Goal: Task Accomplishment & Management: Use online tool/utility

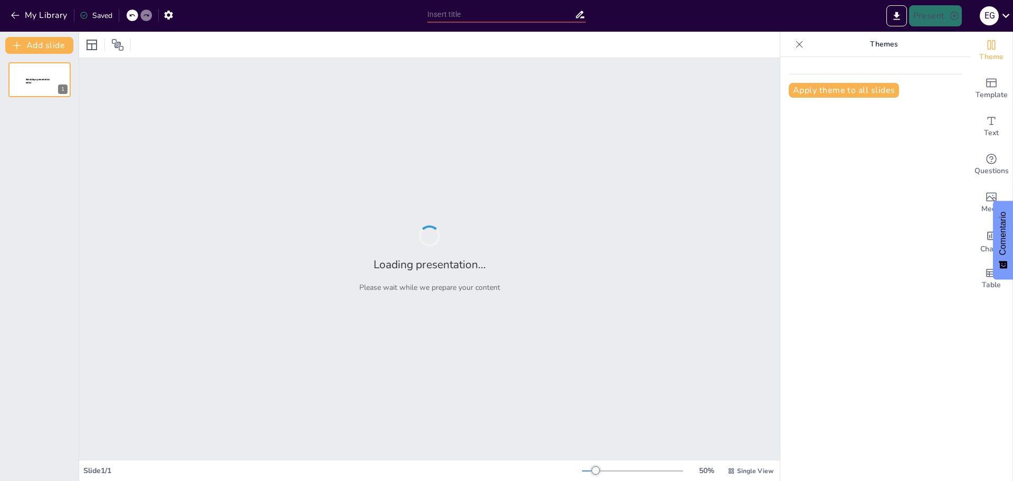
type input "La Tierra en el Contexto del Sistema Solar"
type input "Características y Profundidades de los Océanos"
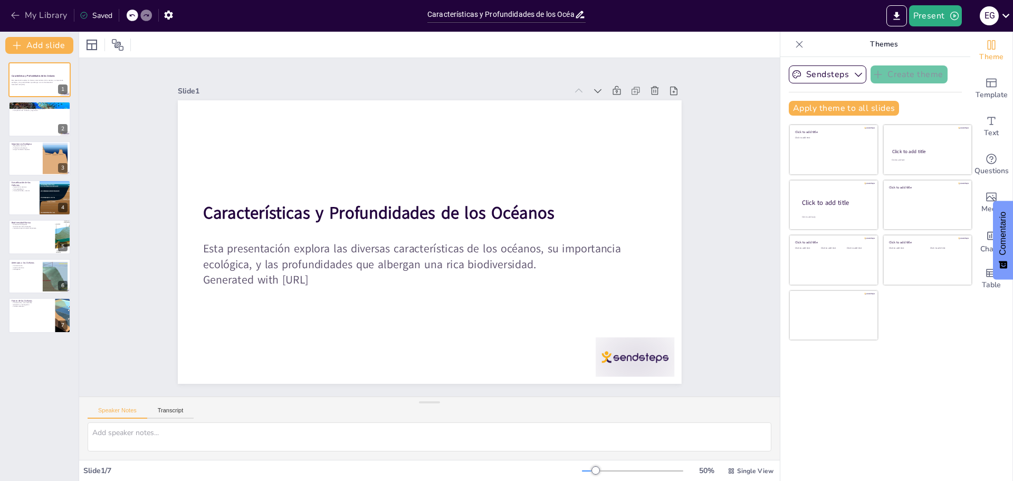
click at [49, 14] on button "My Library" at bounding box center [40, 15] width 64 height 17
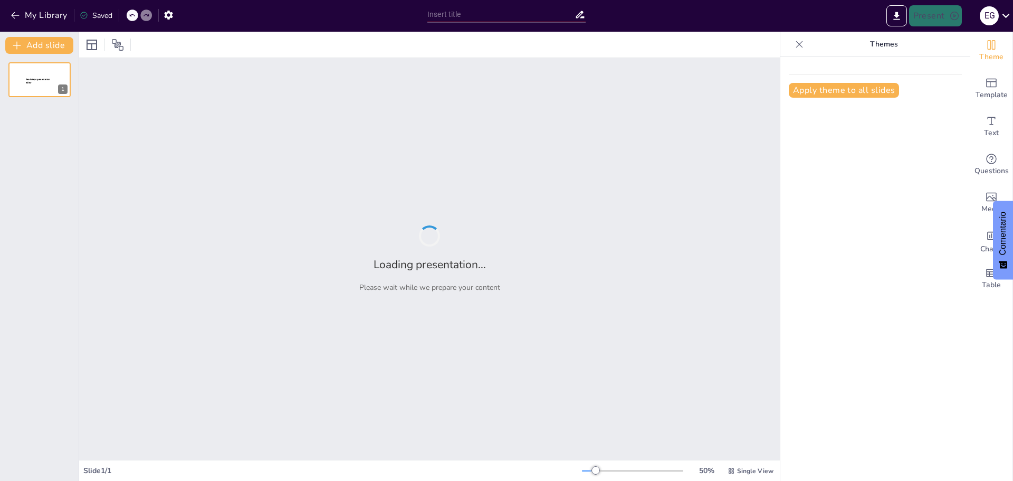
type input "Mamíferos en Peligro: Conservación y Protección"
type input "La Importancia de la Educación Inclusiva"
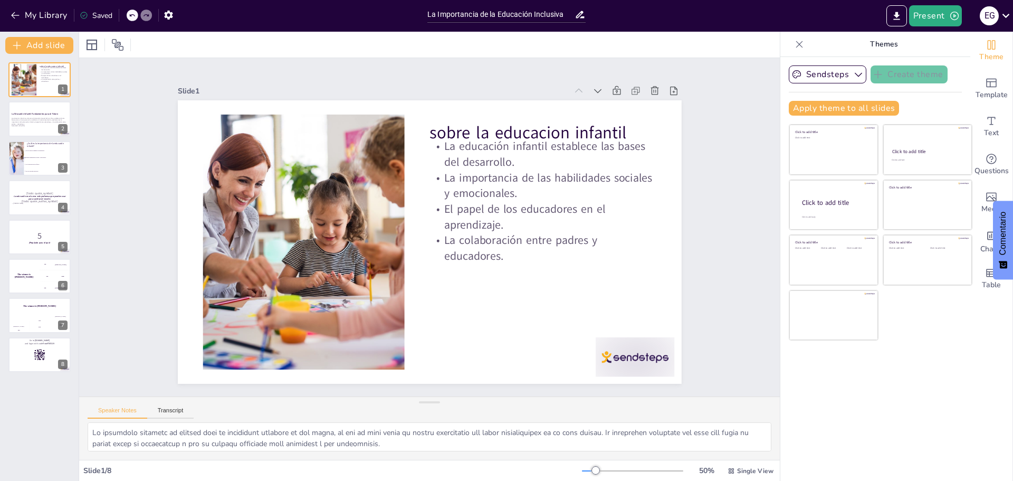
checkbox input "true"
